Goal: Check status: Check status

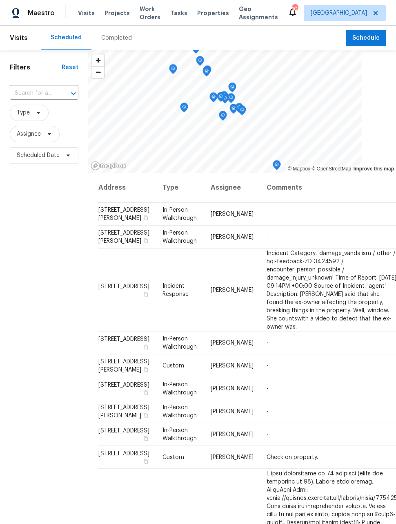
click at [142, 13] on span "Work Orders" at bounding box center [150, 13] width 21 height 16
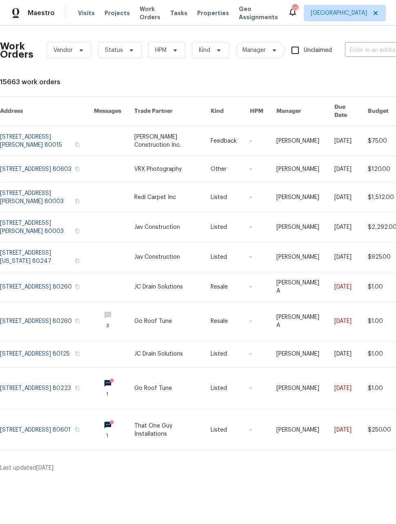
click at [28, 10] on span "Maestro" at bounding box center [41, 13] width 27 height 8
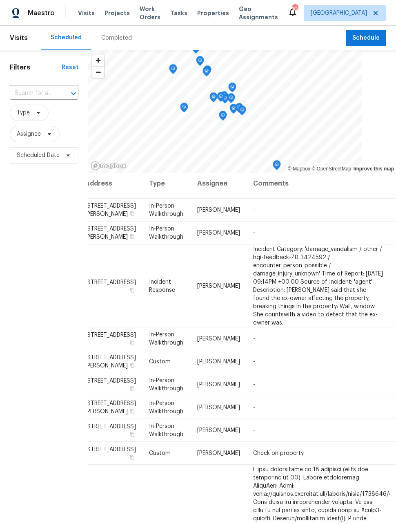
scroll to position [4, 13]
click at [0, 0] on icon at bounding box center [0, 0] width 0 height 0
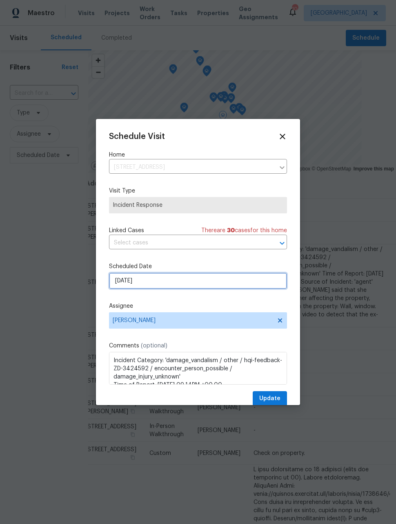
click at [250, 282] on input "[DATE]" at bounding box center [198, 281] width 178 height 16
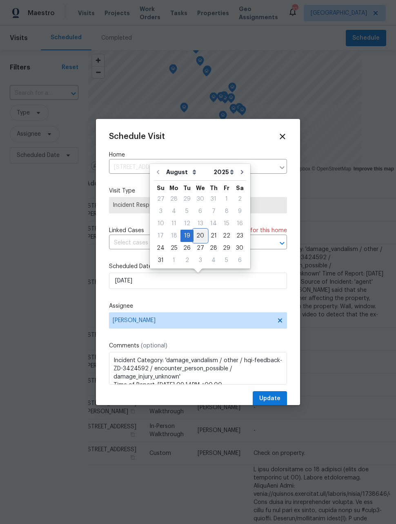
click at [199, 235] on div "20" at bounding box center [200, 235] width 13 height 11
type input "[DATE]"
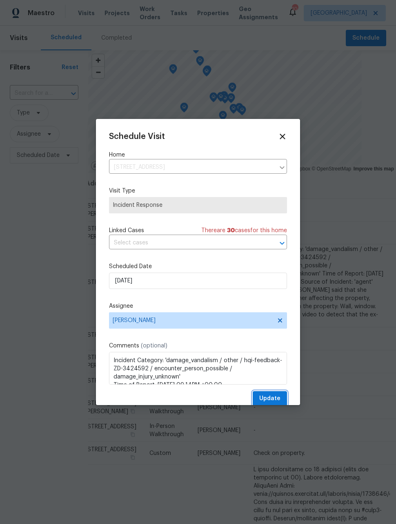
click at [276, 402] on span "Update" at bounding box center [269, 399] width 21 height 10
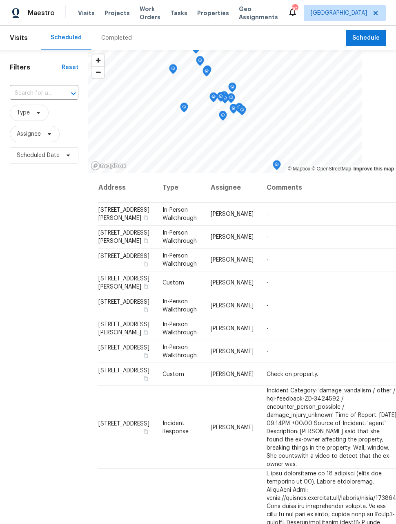
scroll to position [0, 0]
click at [57, 322] on div "Filters Reset ​ Type Assignee Scheduled Date" at bounding box center [44, 321] width 88 height 542
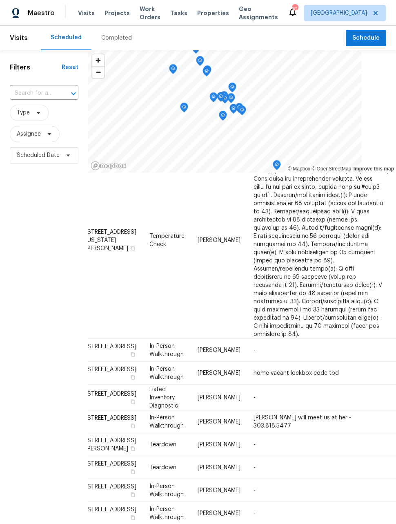
scroll to position [395, 13]
click at [0, 0] on icon at bounding box center [0, 0] width 0 height 0
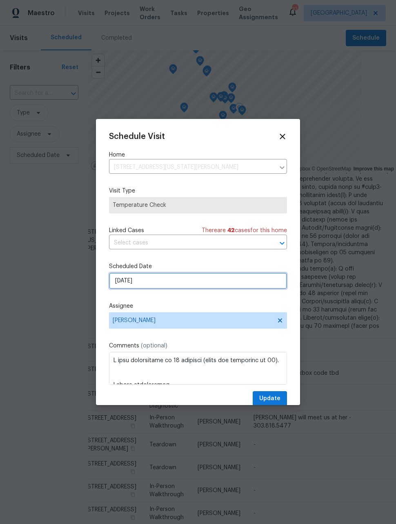
click at [223, 285] on input "[DATE]" at bounding box center [198, 281] width 178 height 16
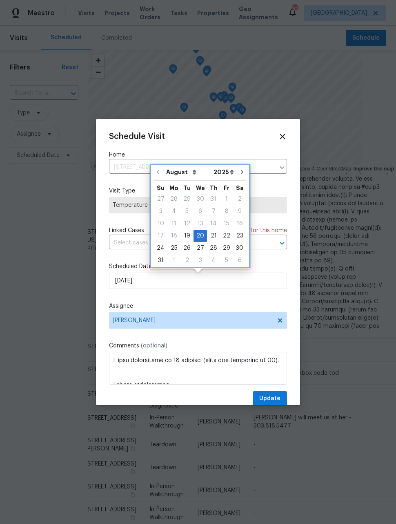
click at [239, 172] on icon "Go to next month" at bounding box center [242, 172] width 7 height 7
type input "9/20/2025"
select select "8"
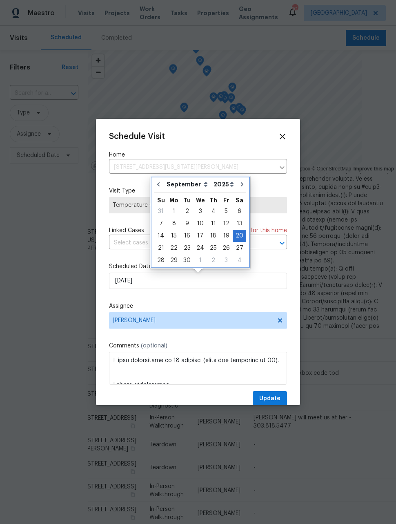
click at [239, 183] on icon "Go to next month" at bounding box center [242, 184] width 7 height 7
type input "10/20/2025"
select select "9"
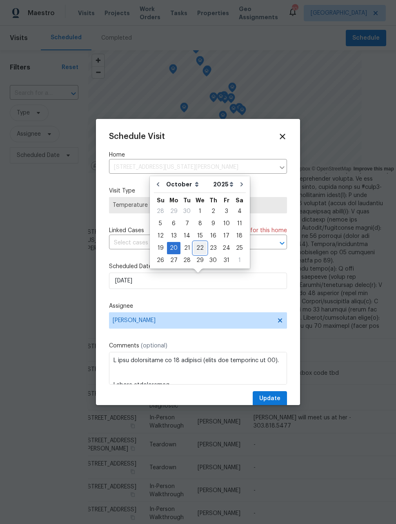
click at [199, 246] on div "22" at bounding box center [200, 247] width 13 height 11
type input "10/22/2025"
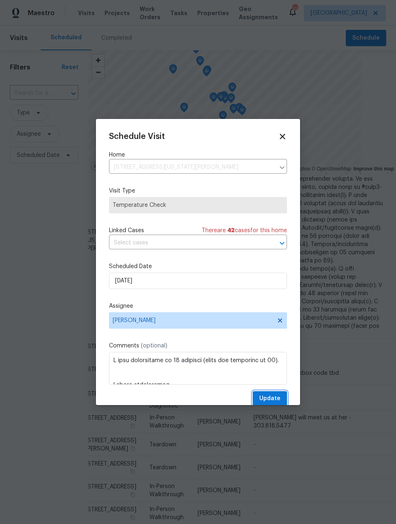
click at [275, 402] on span "Update" at bounding box center [269, 399] width 21 height 10
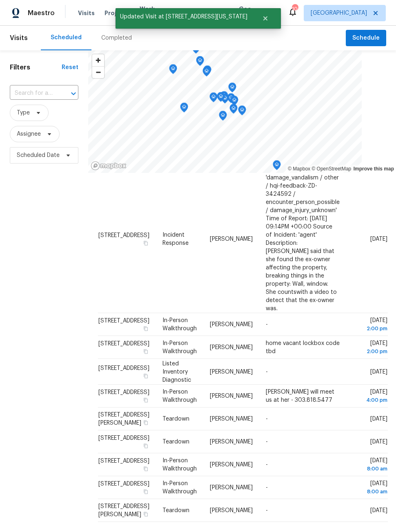
scroll to position [218, 0]
